Goal: Transaction & Acquisition: Book appointment/travel/reservation

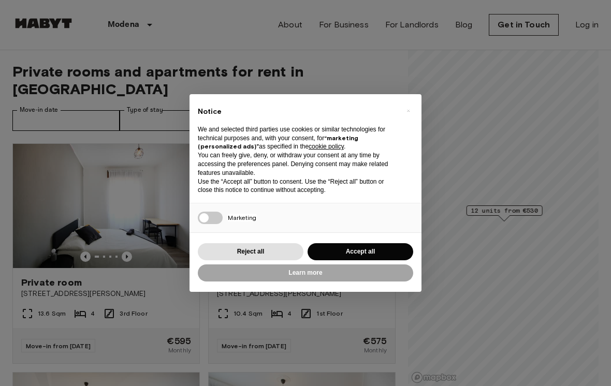
click at [384, 243] on button "Accept all" at bounding box center [361, 251] width 106 height 17
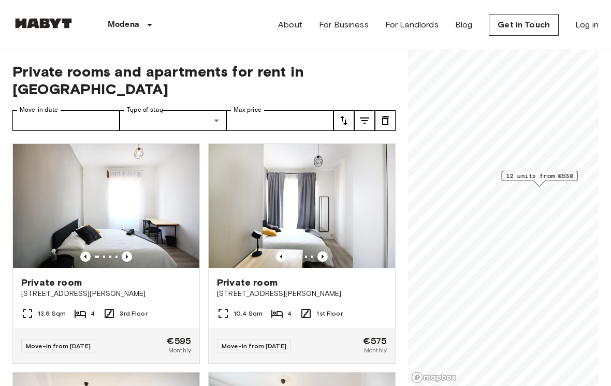
click at [130, 257] on icon "Previous image" at bounding box center [127, 257] width 10 height 10
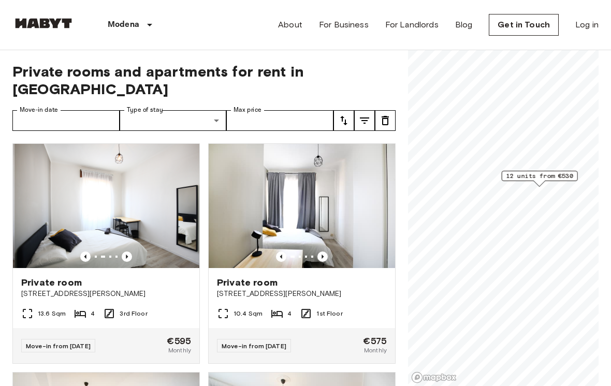
click at [129, 258] on icon "Previous image" at bounding box center [127, 257] width 10 height 10
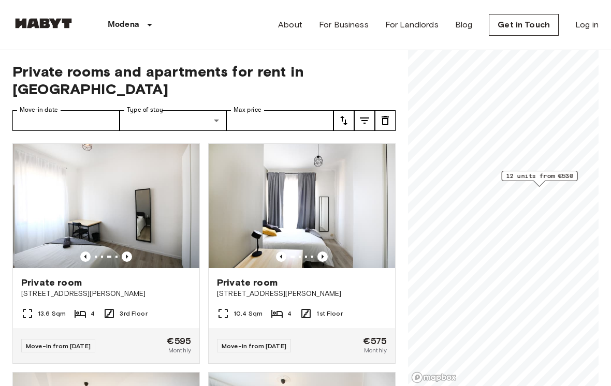
click at [132, 256] on icon "Previous image" at bounding box center [127, 257] width 10 height 10
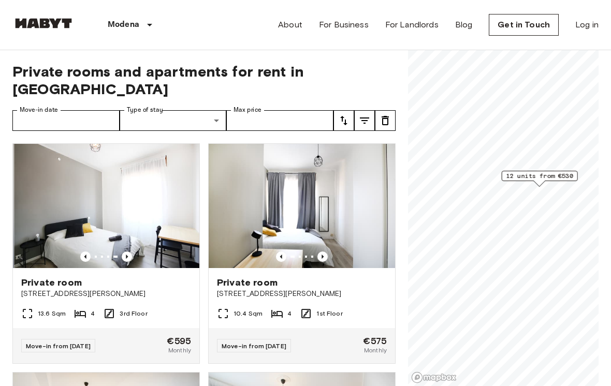
click at [128, 260] on icon "Previous image" at bounding box center [127, 257] width 10 height 10
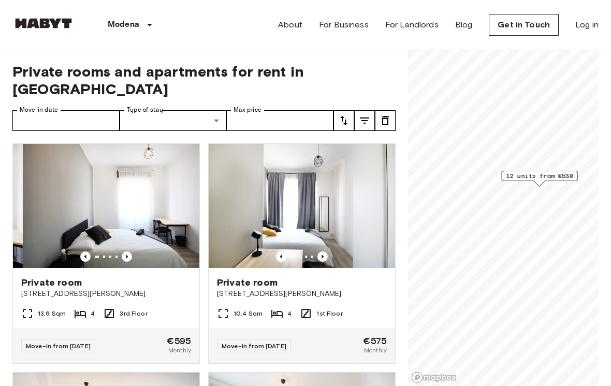
click at [128, 257] on icon "Previous image" at bounding box center [127, 257] width 2 height 4
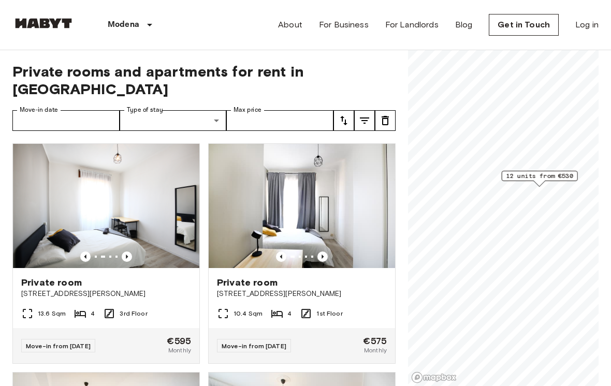
click at [326, 253] on icon "Previous image" at bounding box center [323, 257] width 10 height 10
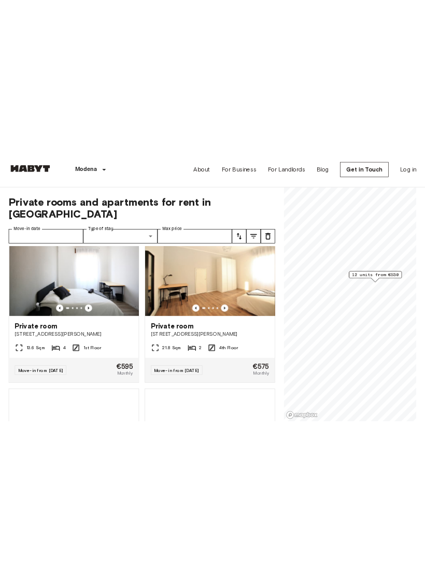
scroll to position [492, 0]
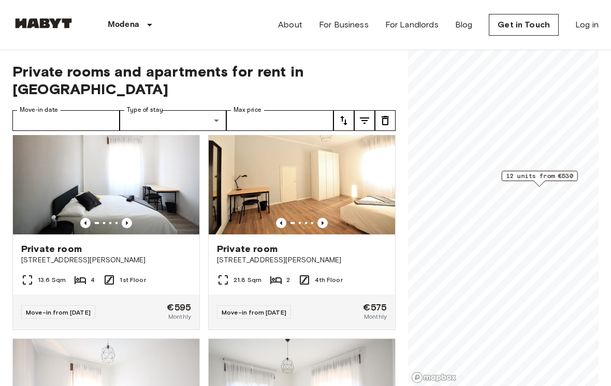
click at [322, 224] on icon "Previous image" at bounding box center [323, 223] width 10 height 10
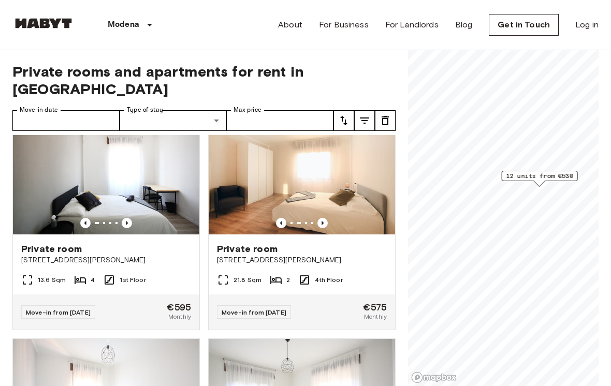
click at [326, 226] on icon "Previous image" at bounding box center [323, 223] width 10 height 10
